Goal: Task Accomplishment & Management: Manage account settings

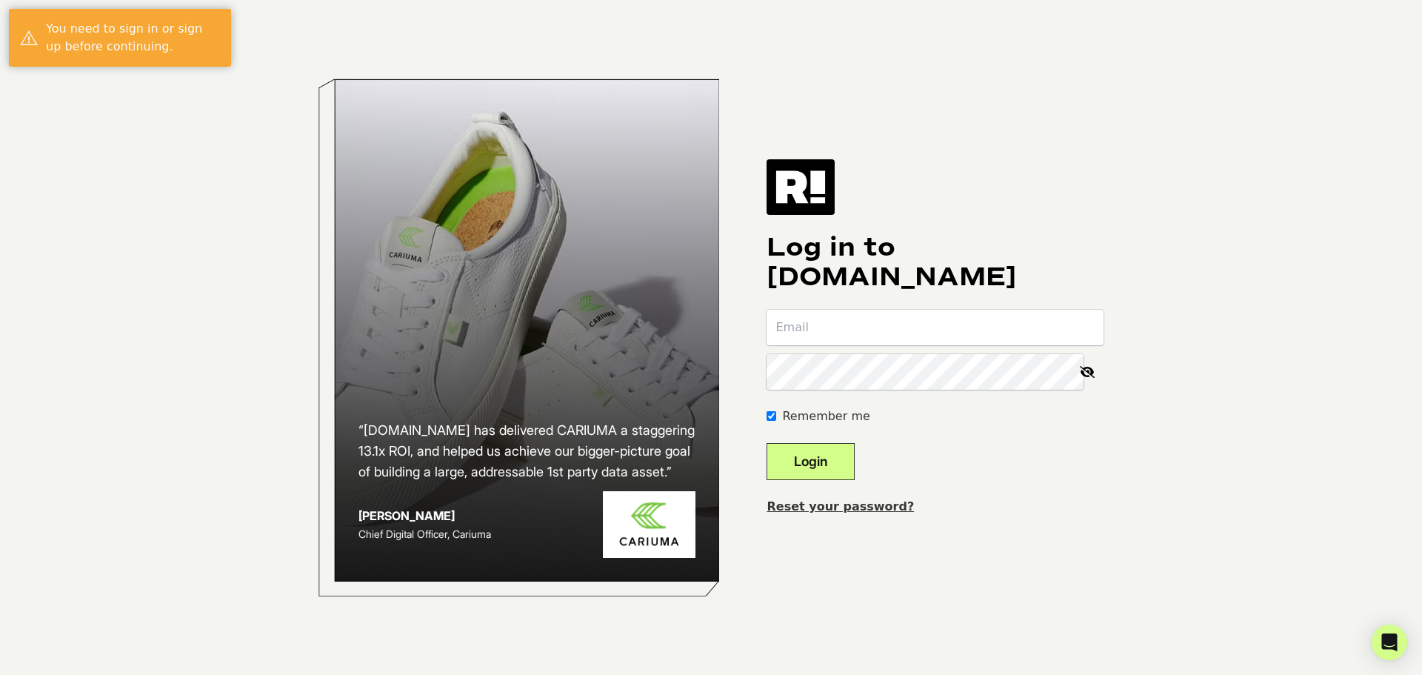
type input "support@doctorsinternet.com"
click at [850, 478] on button "Login" at bounding box center [811, 461] width 88 height 37
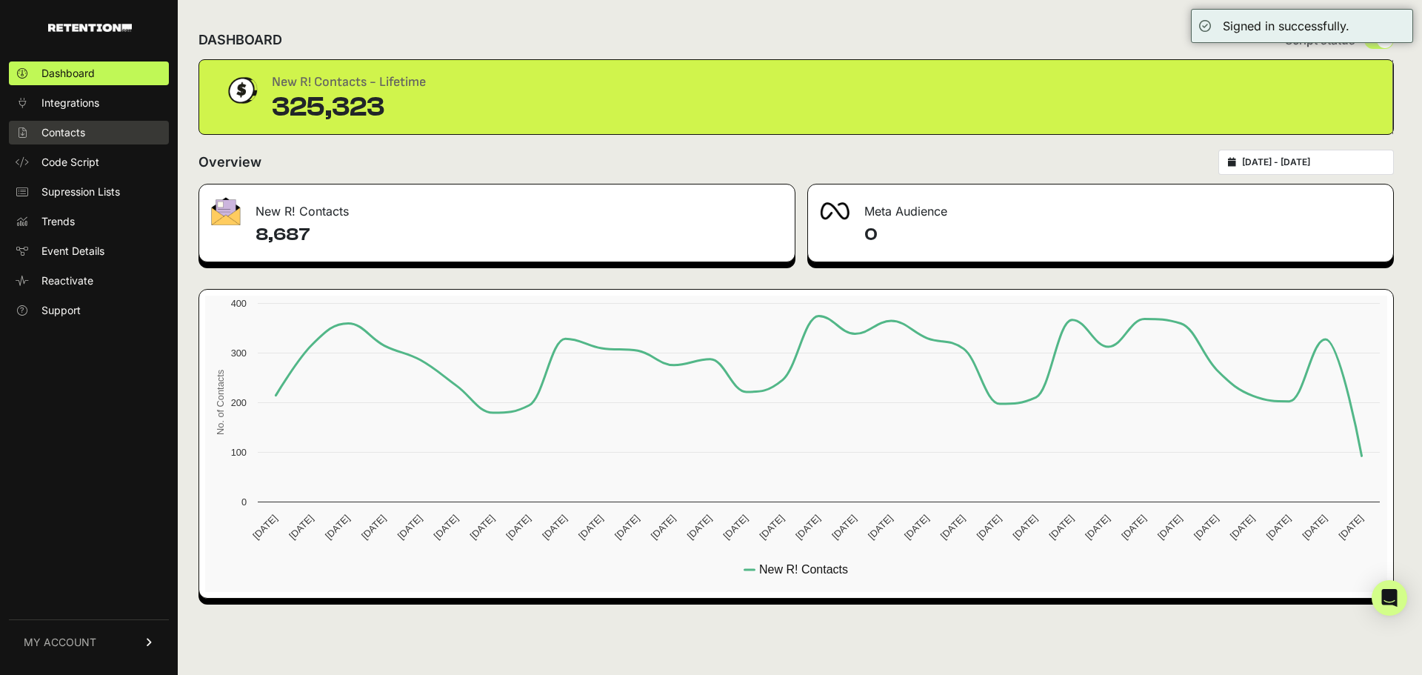
click at [59, 130] on span "Contacts" at bounding box center [63, 132] width 44 height 15
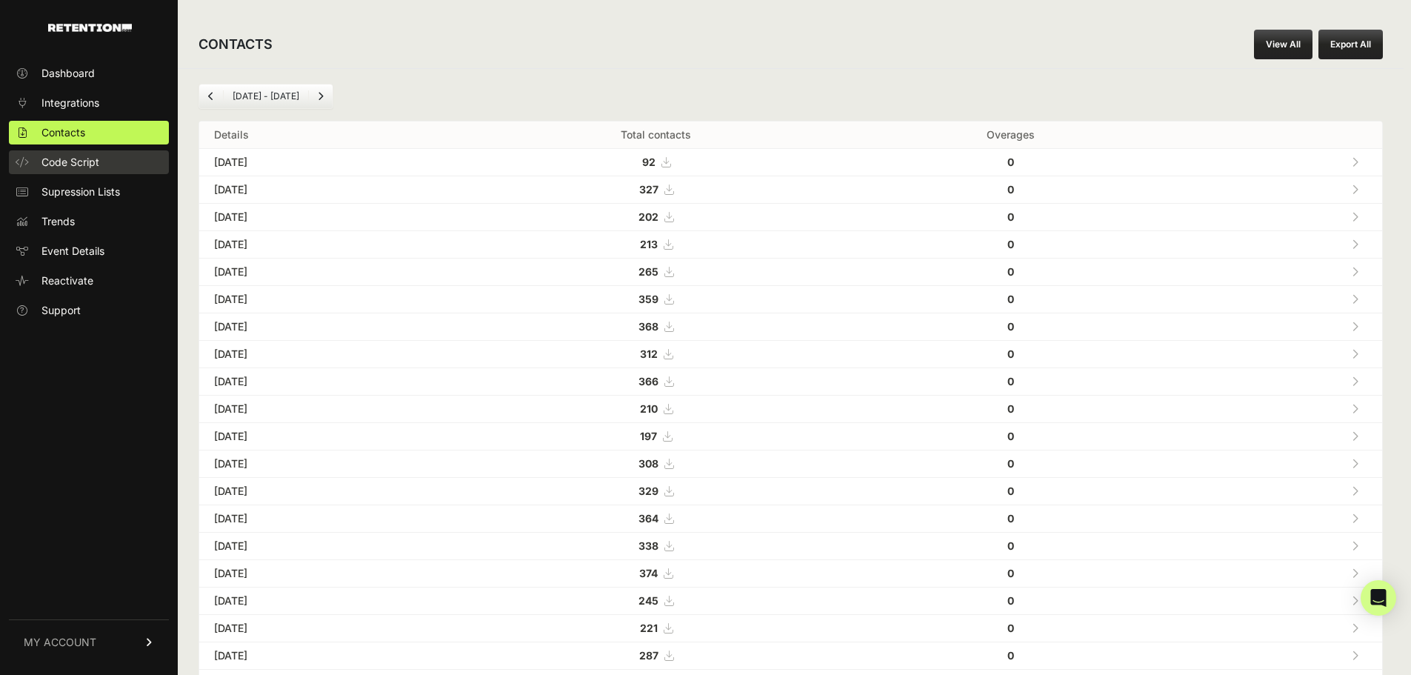
click at [87, 159] on span "Code Script" at bounding box center [70, 162] width 58 height 15
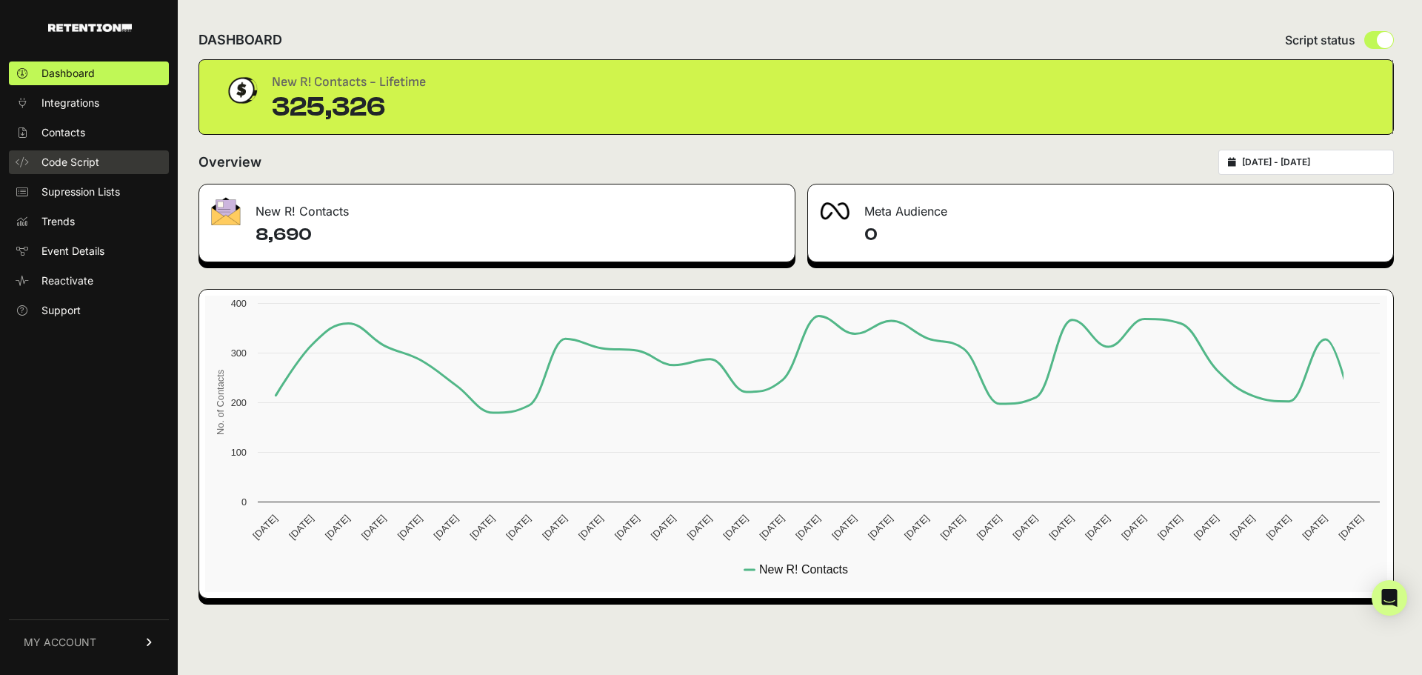
drag, startPoint x: 0, startPoint y: 0, endPoint x: 97, endPoint y: 159, distance: 185.9
click at [97, 159] on span "Code Script" at bounding box center [70, 162] width 58 height 15
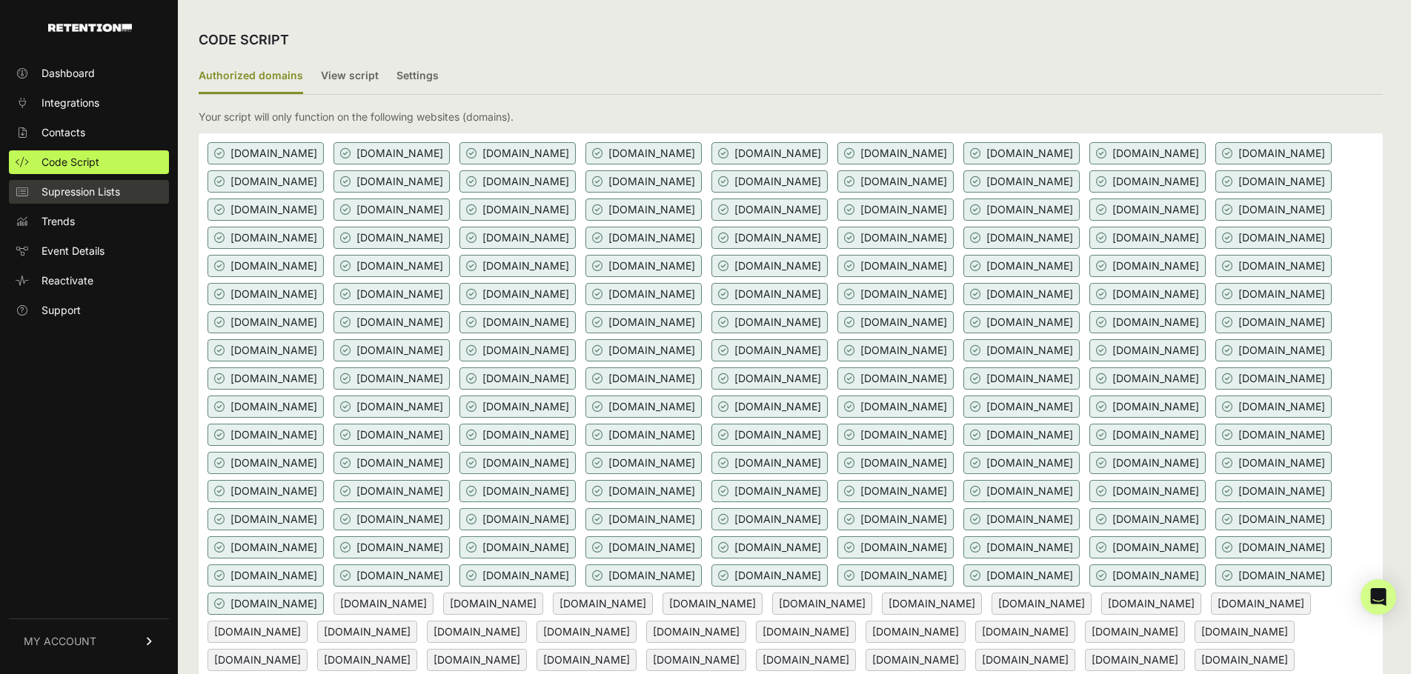
click at [71, 195] on span "Supression Lists" at bounding box center [80, 191] width 79 height 15
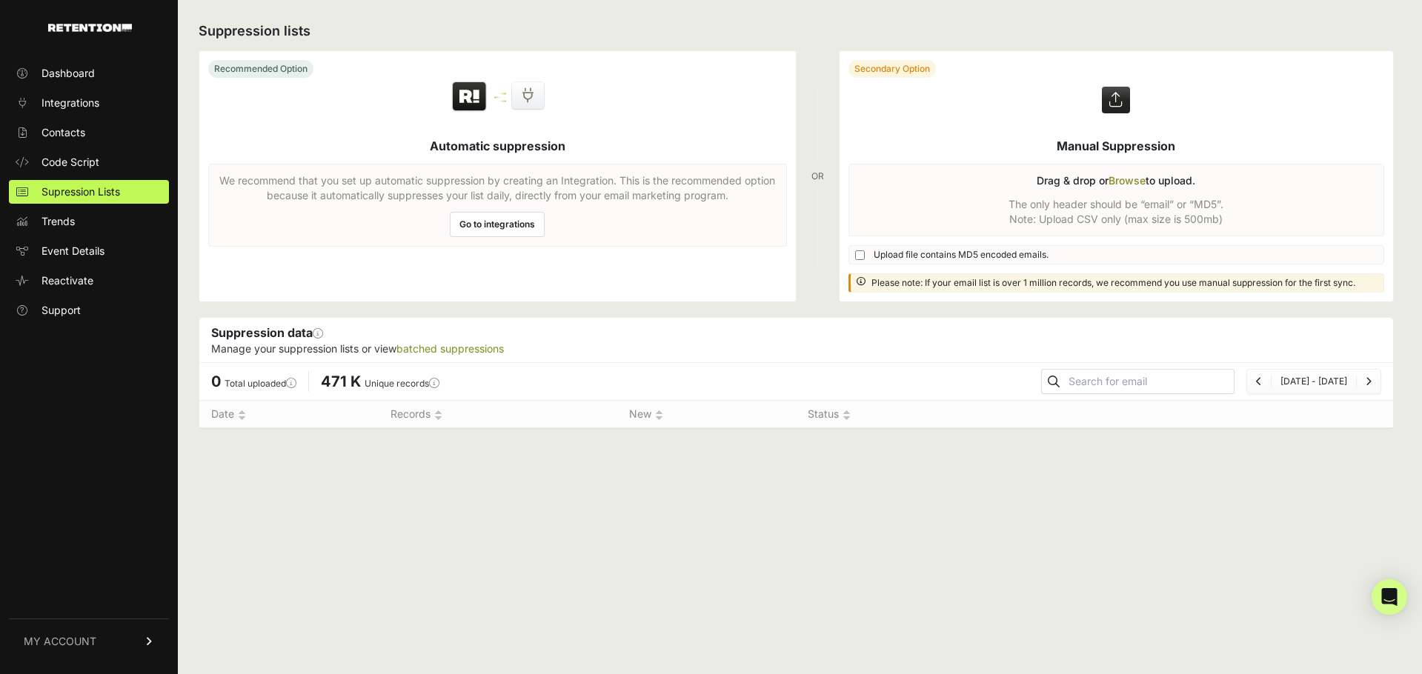
drag, startPoint x: 827, startPoint y: 179, endPoint x: 799, endPoint y: 173, distance: 28.0
click at [799, 173] on div "Recommended Option Automatic suppression We recommend that you set up automatic…" at bounding box center [796, 176] width 1195 height 252
click at [813, 130] on div "OR" at bounding box center [817, 176] width 13 height 252
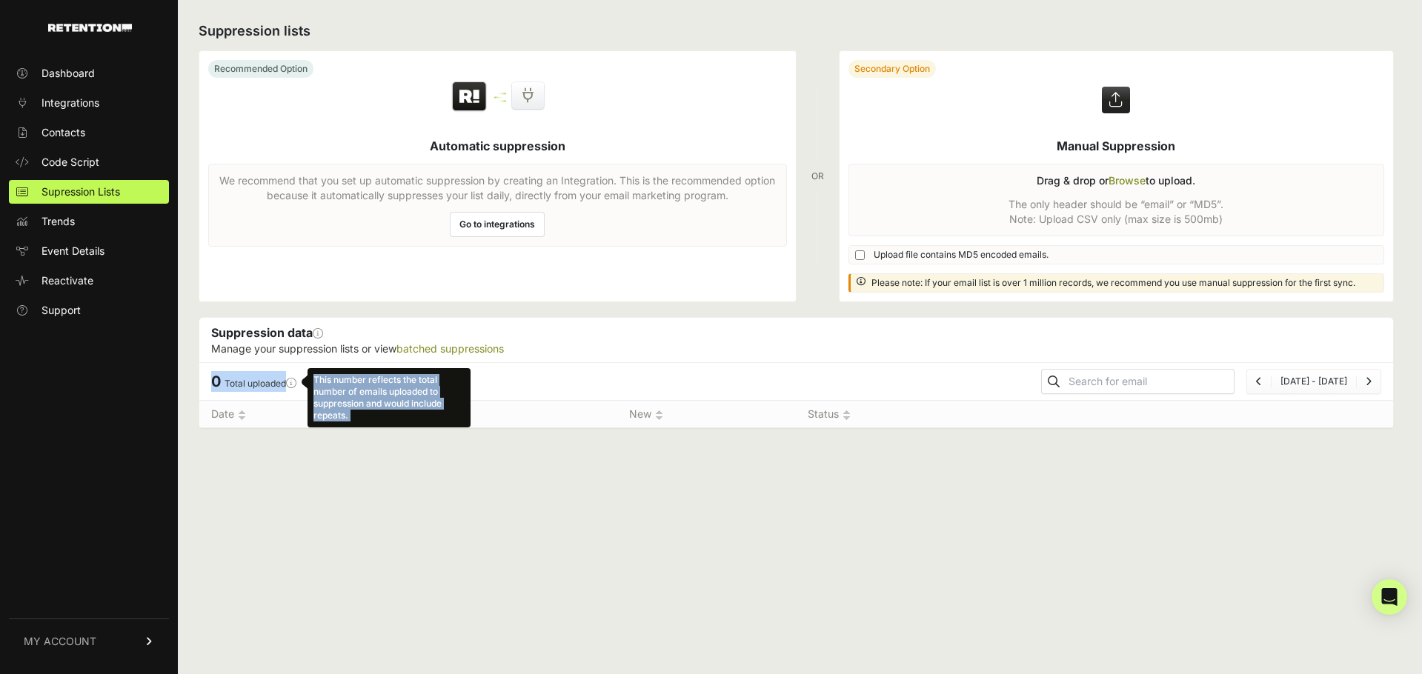
drag, startPoint x: 208, startPoint y: 379, endPoint x: 613, endPoint y: 399, distance: 405.7
click at [613, 387] on div "0 Total uploaded This number reflects the total number of emails uploaded to su…" at bounding box center [795, 381] width 1193 height 38
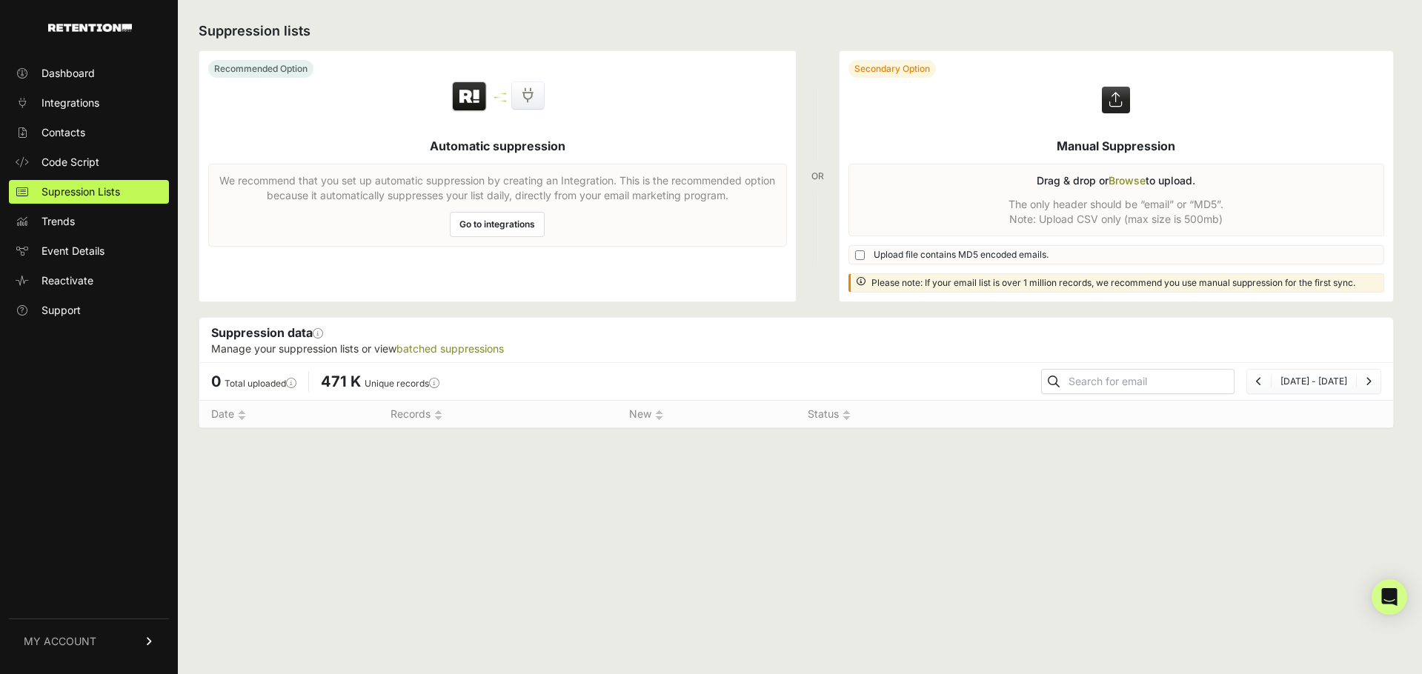
click at [590, 519] on div "Suppression lists Recommended Option Automatic suppression We recommend that yo…" at bounding box center [796, 337] width 1236 height 674
